Goal: Share content

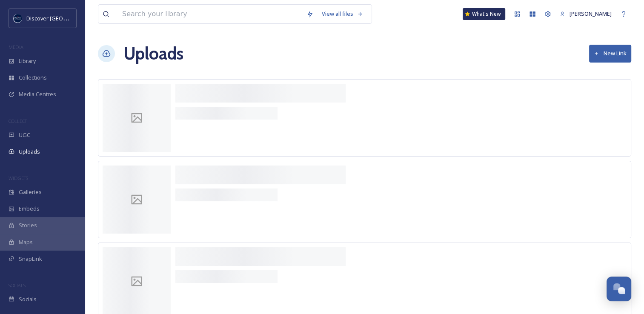
scroll to position [2205, 0]
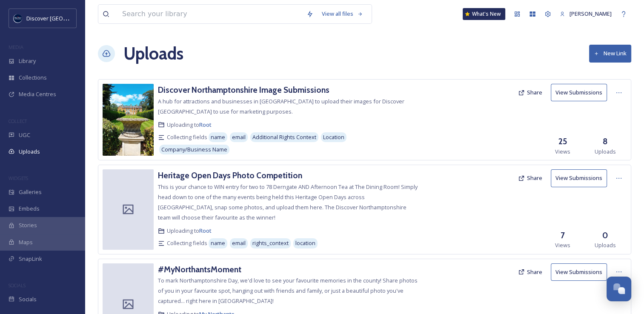
click at [527, 93] on button "Share" at bounding box center [530, 92] width 33 height 17
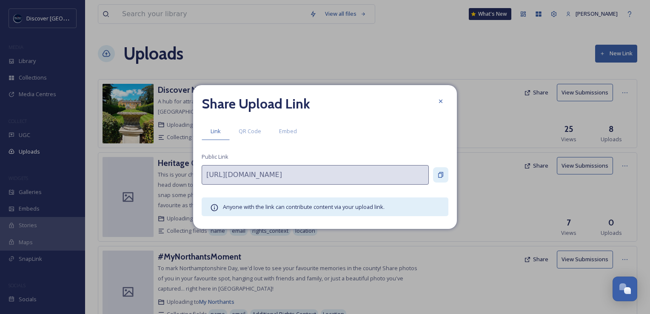
click at [444, 174] on div at bounding box center [440, 174] width 15 height 15
click at [445, 100] on div at bounding box center [440, 101] width 15 height 15
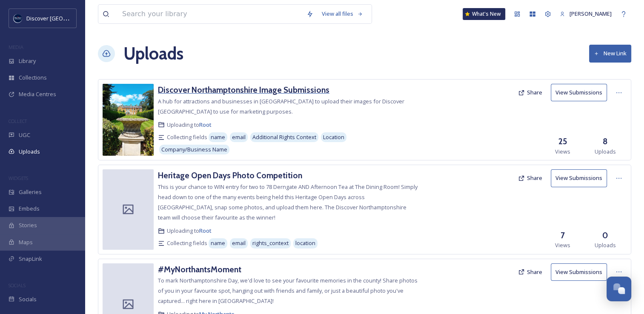
click at [177, 88] on h3 "Discover Northamptonshire Image Submissions" at bounding box center [244, 90] width 172 height 10
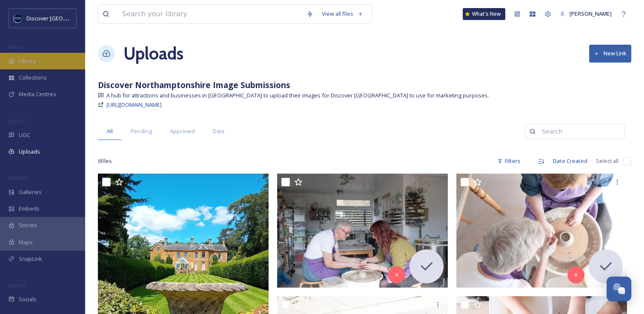
click at [62, 62] on div "Library" at bounding box center [42, 61] width 85 height 17
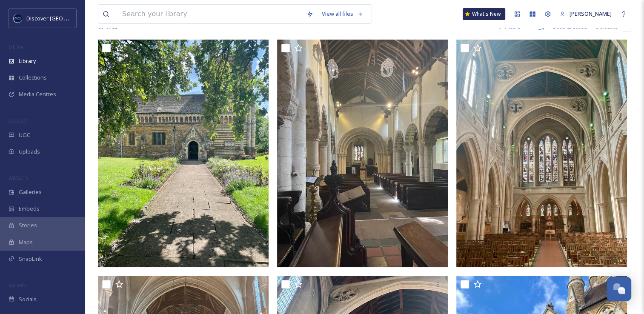
scroll to position [2155, 0]
click at [26, 133] on span "UGC" at bounding box center [24, 135] width 11 height 8
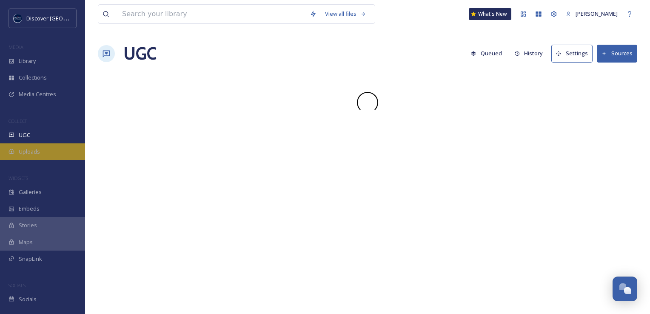
click at [24, 149] on span "Uploads" at bounding box center [29, 152] width 21 height 8
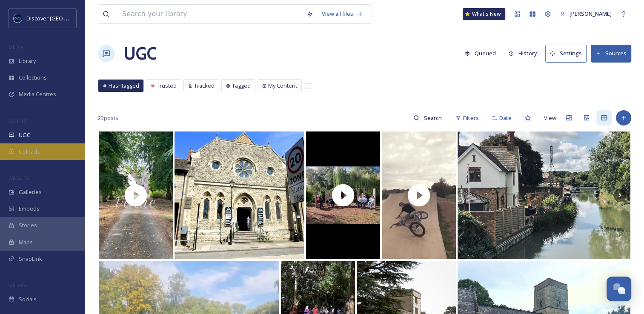
click at [61, 149] on div "Uploads" at bounding box center [42, 151] width 85 height 17
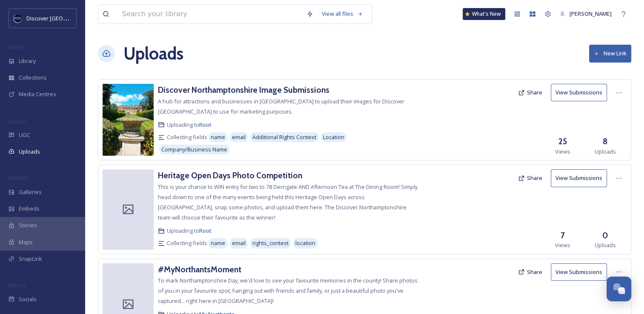
click at [530, 91] on button "Share" at bounding box center [530, 92] width 33 height 17
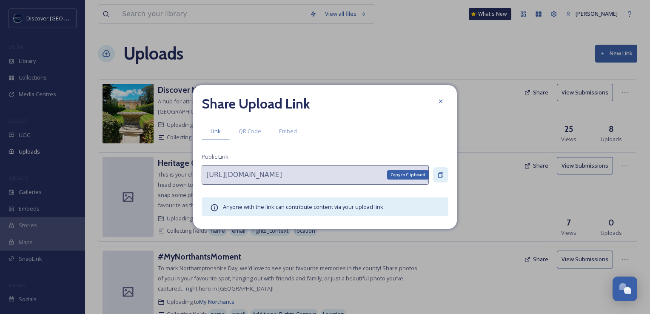
click at [437, 177] on icon at bounding box center [440, 175] width 7 height 7
click at [444, 99] on icon at bounding box center [440, 101] width 7 height 7
